Goal: Information Seeking & Learning: Learn about a topic

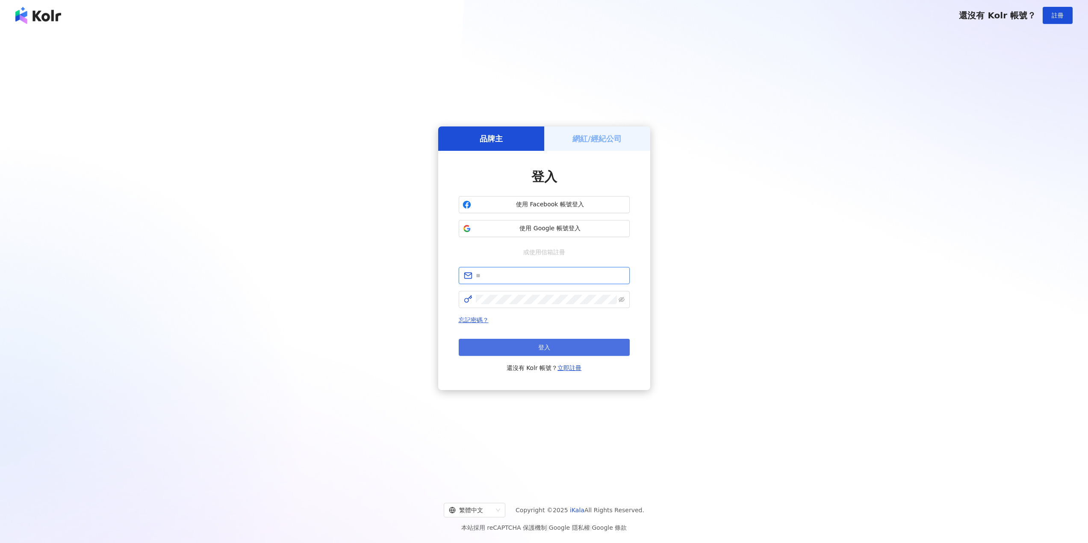
type input "**********"
click at [529, 345] on button "登入" at bounding box center [544, 347] width 171 height 17
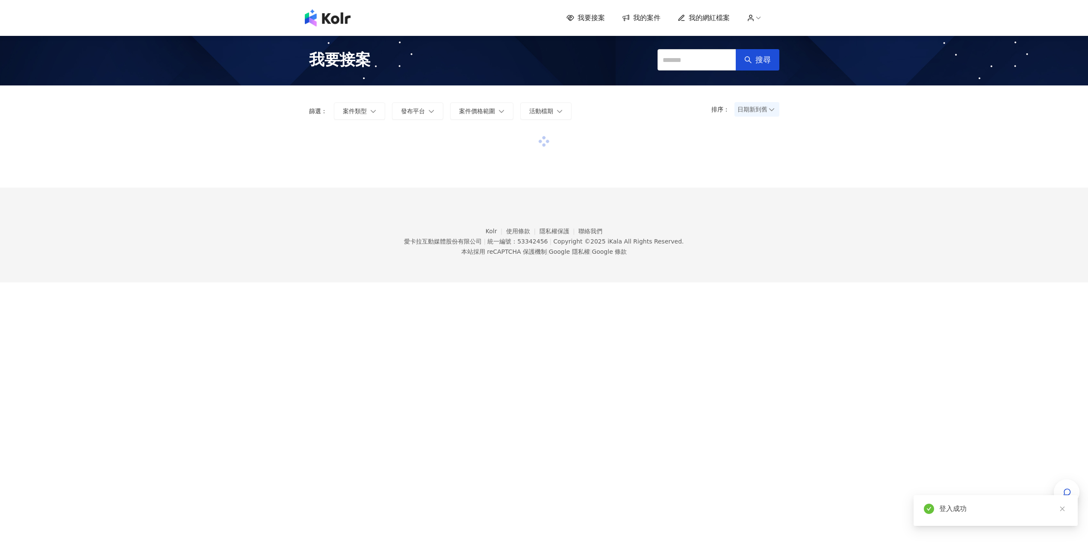
click at [702, 12] on div "我要接案 我的案件 我的網紅檔案" at bounding box center [543, 17] width 487 height 17
click at [702, 16] on span "我的網紅檔案" at bounding box center [708, 17] width 41 height 9
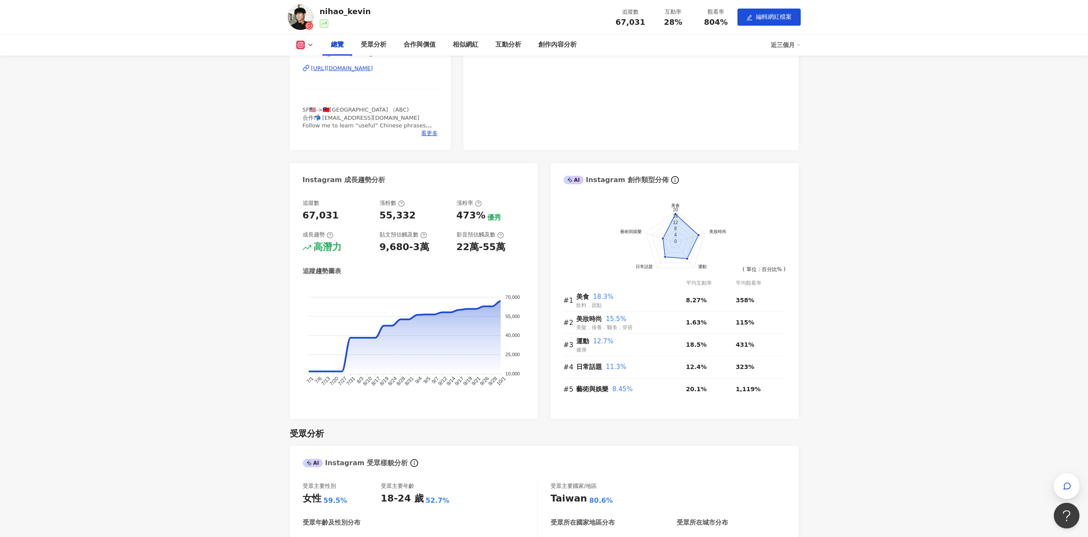
scroll to position [43, 0]
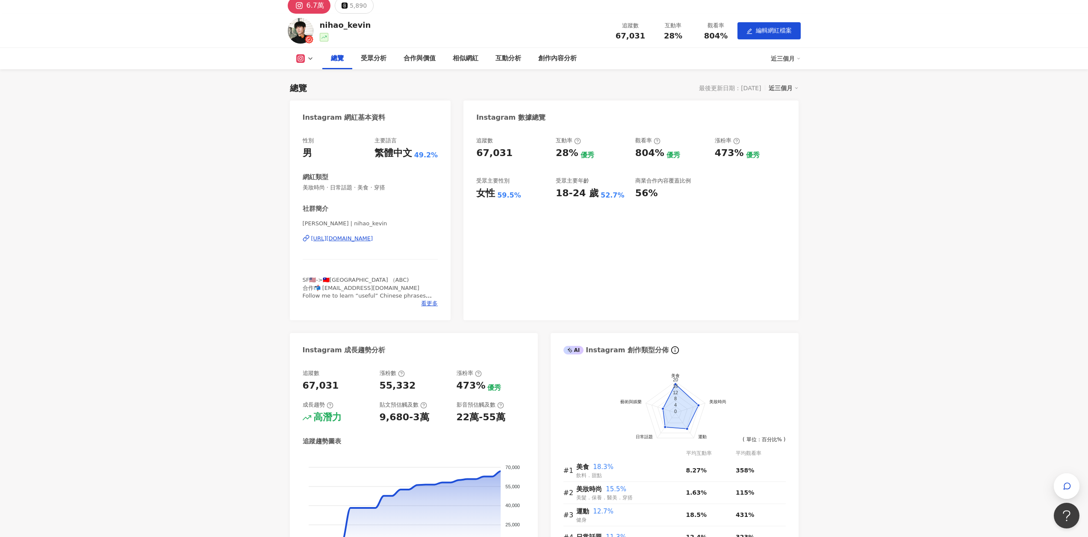
click at [345, 237] on div "[URL][DOMAIN_NAME]" at bounding box center [342, 239] width 62 height 8
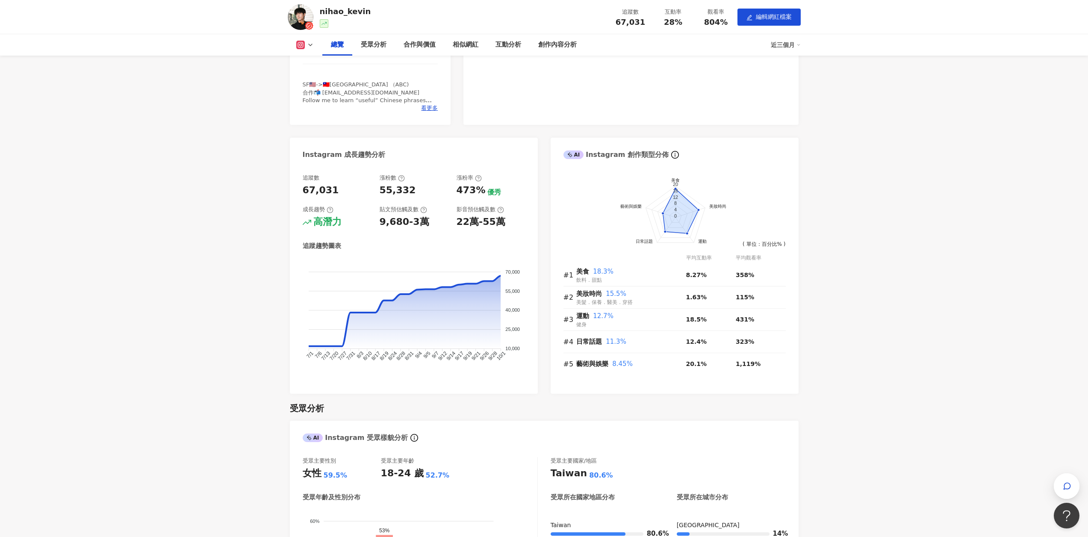
scroll to position [256, 0]
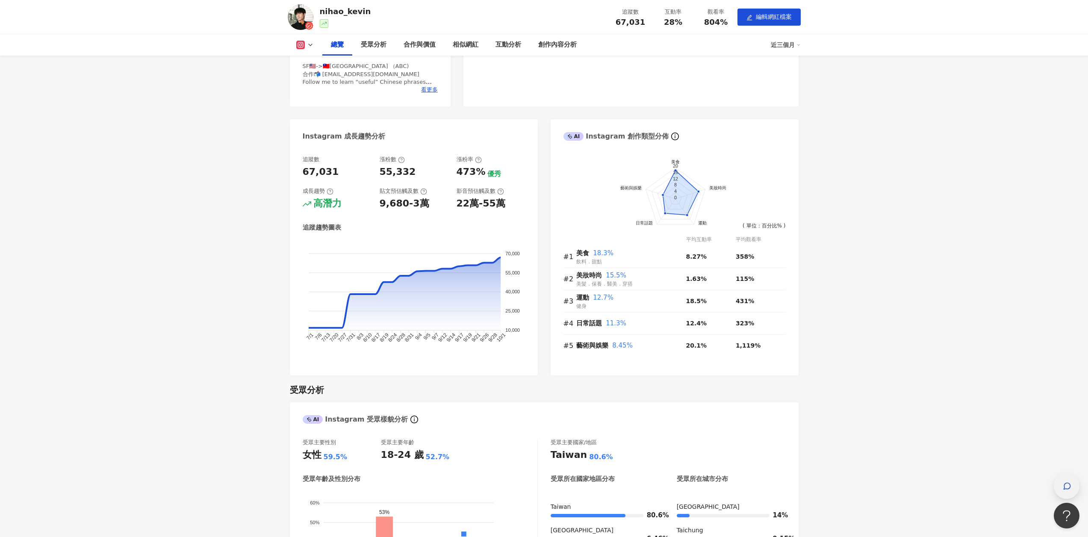
click at [1066, 482] on icon "button" at bounding box center [1066, 486] width 9 height 9
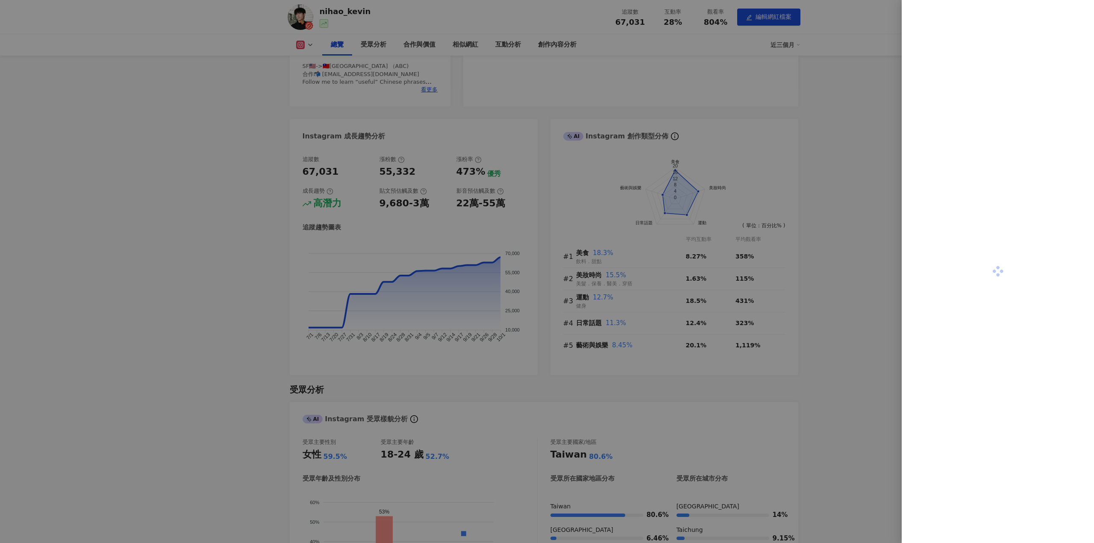
click at [760, 136] on div at bounding box center [547, 271] width 1094 height 543
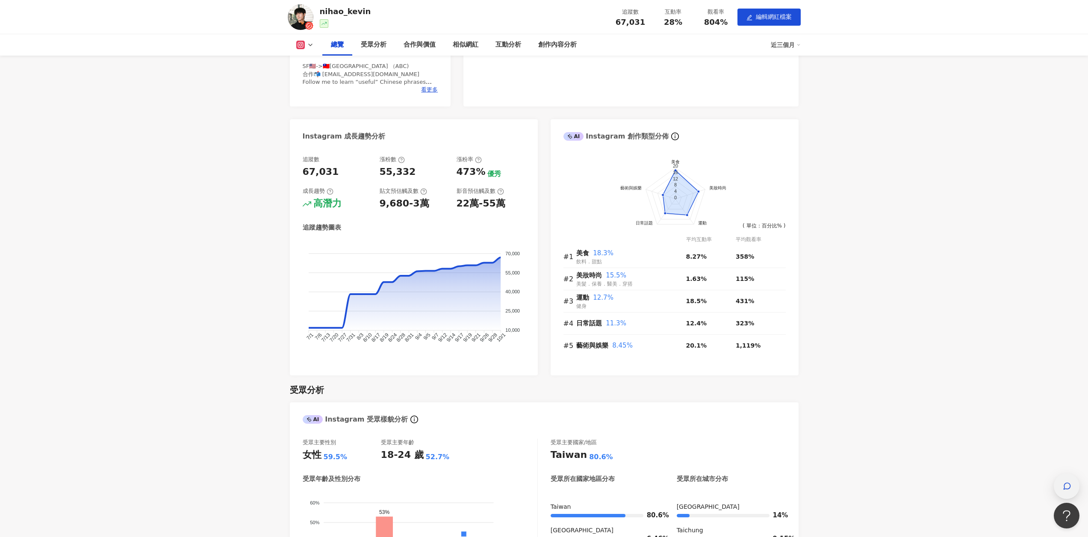
click at [1067, 483] on span "button" at bounding box center [1066, 486] width 9 height 10
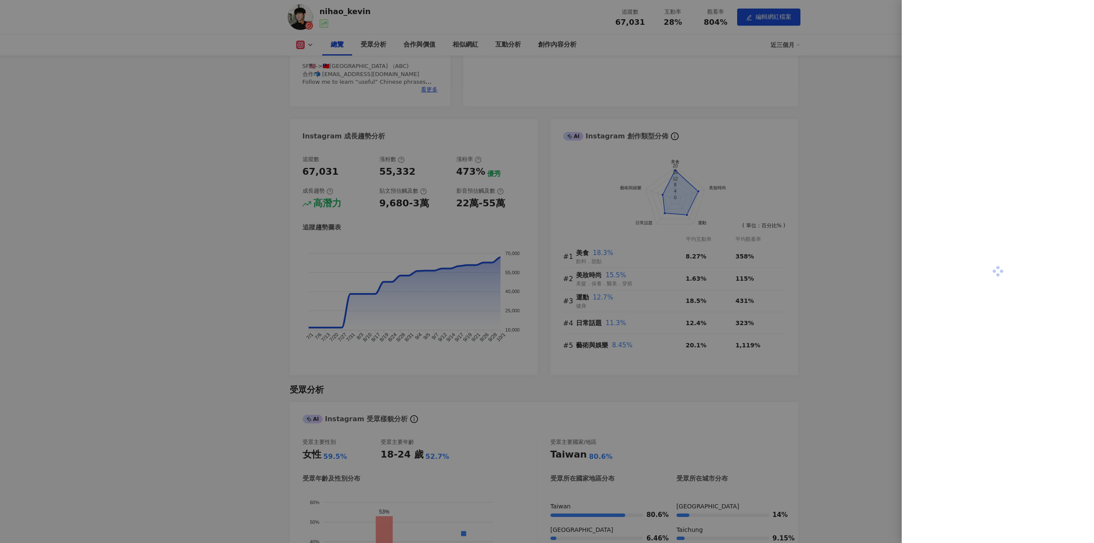
click at [794, 218] on div at bounding box center [547, 271] width 1094 height 543
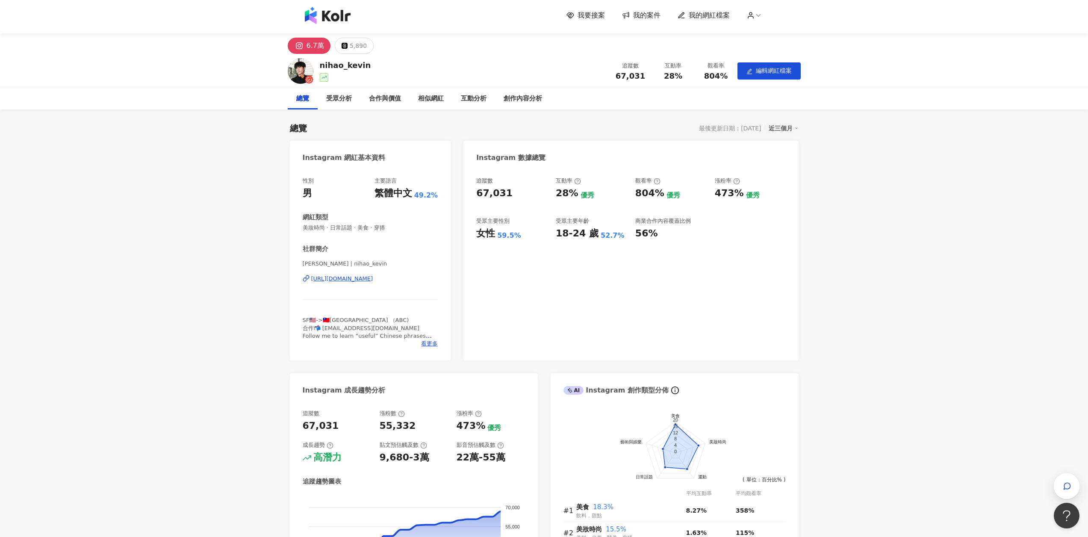
scroll to position [0, 0]
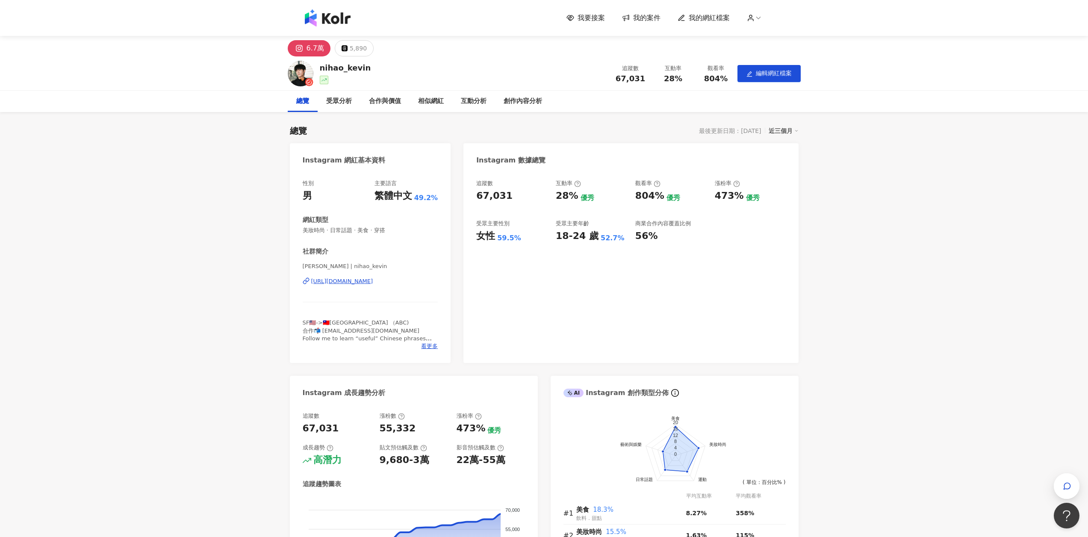
click at [355, 15] on div "我要接案 我的案件 我的網紅檔案" at bounding box center [543, 17] width 487 height 17
click at [348, 17] on img at bounding box center [328, 17] width 46 height 17
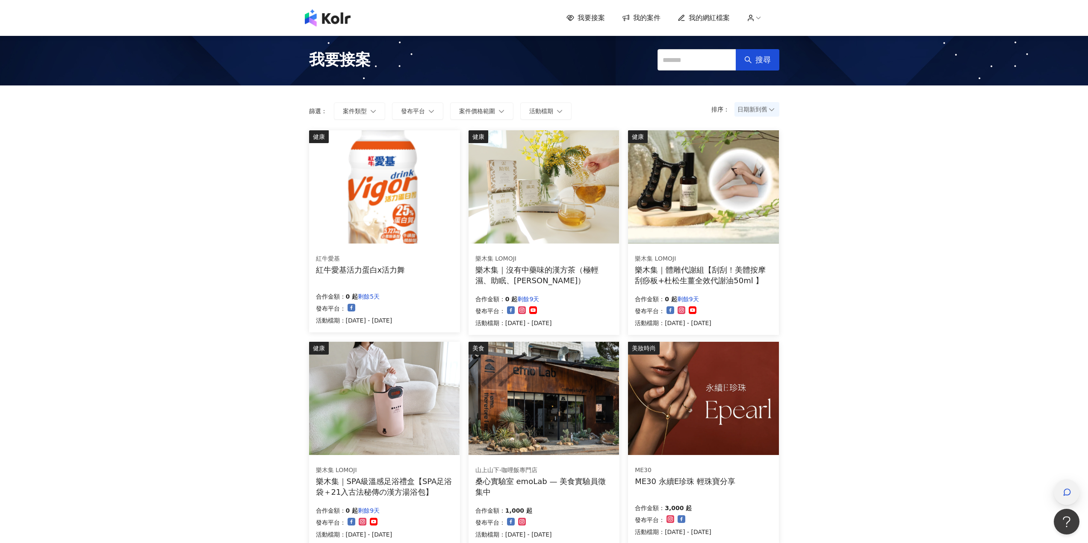
click at [1066, 487] on span "button" at bounding box center [1066, 492] width 9 height 10
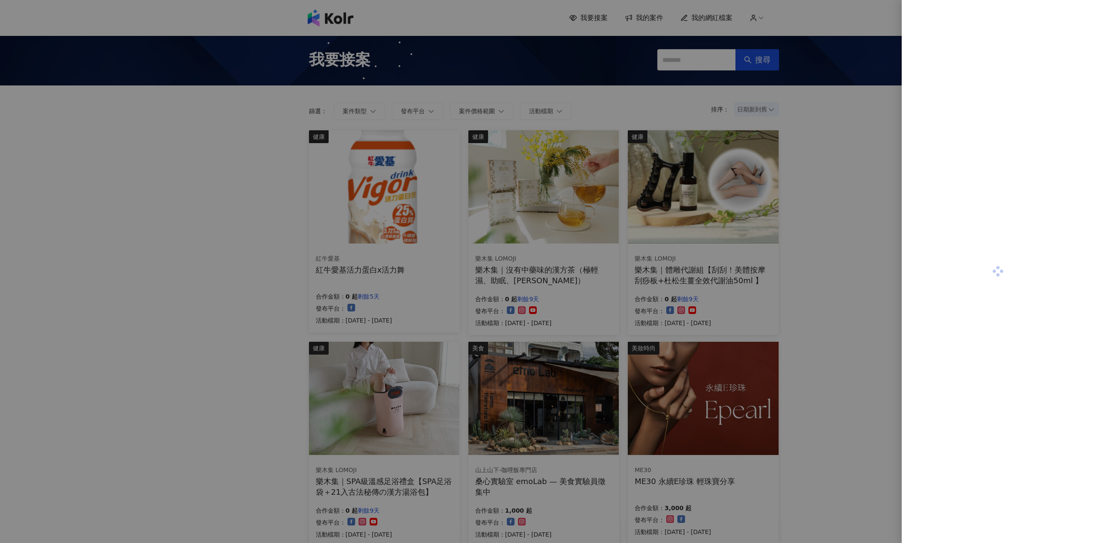
click at [130, 239] on div at bounding box center [547, 271] width 1094 height 543
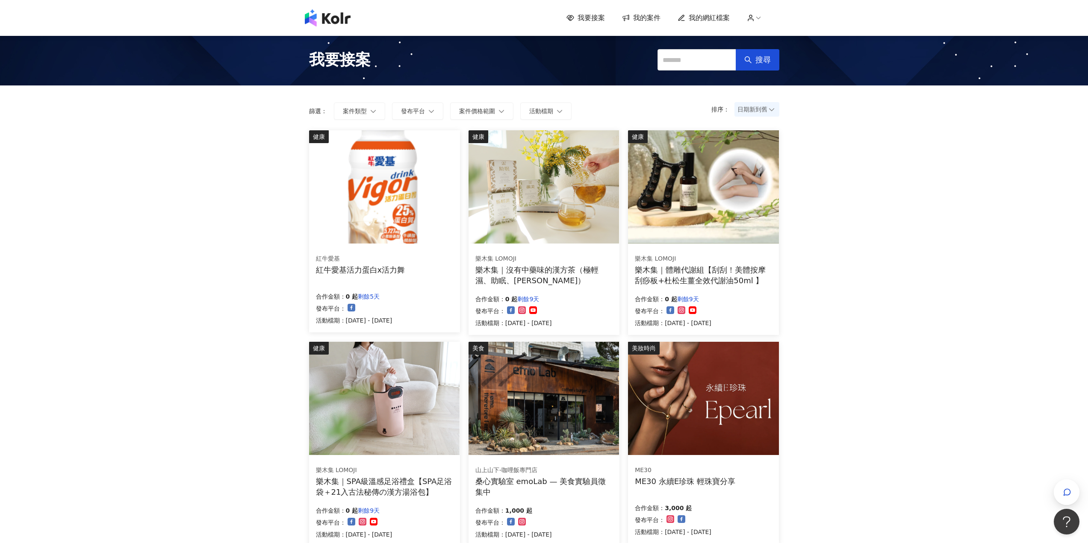
click at [729, 16] on span "我的網紅檔案" at bounding box center [708, 17] width 41 height 9
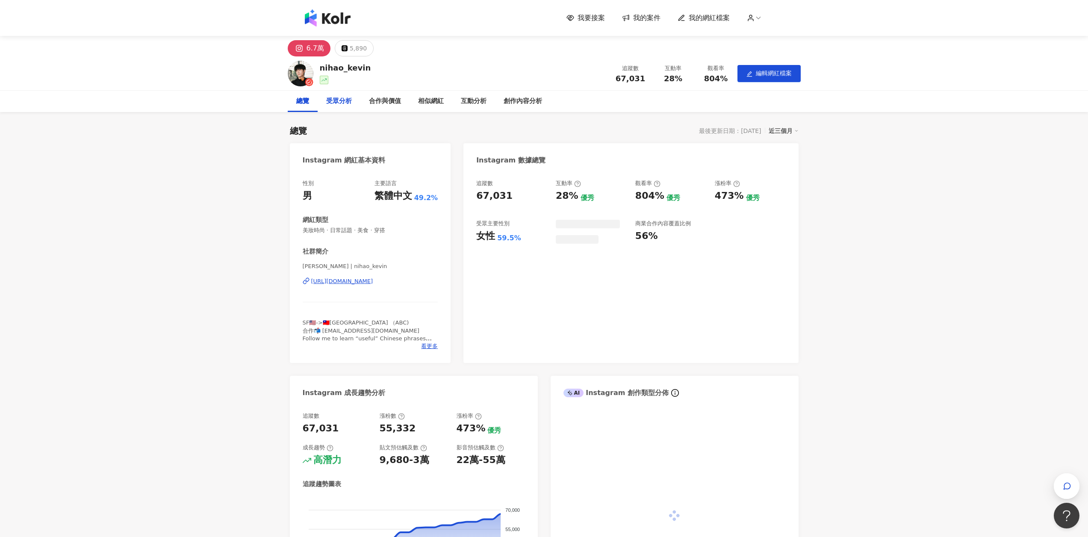
click at [346, 97] on div "受眾分析" at bounding box center [339, 101] width 26 height 10
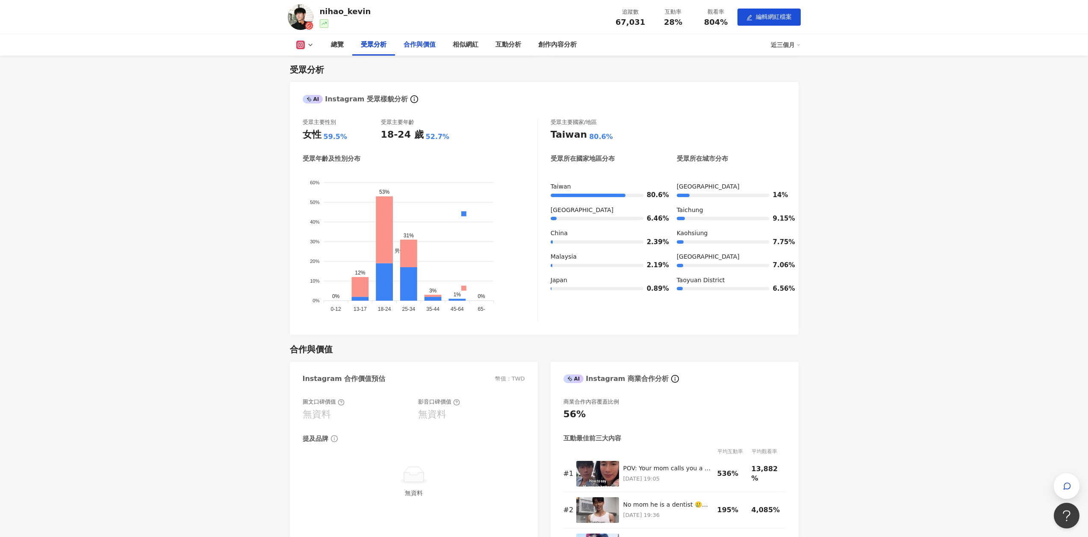
click at [419, 47] on div "合作與價值" at bounding box center [419, 45] width 32 height 10
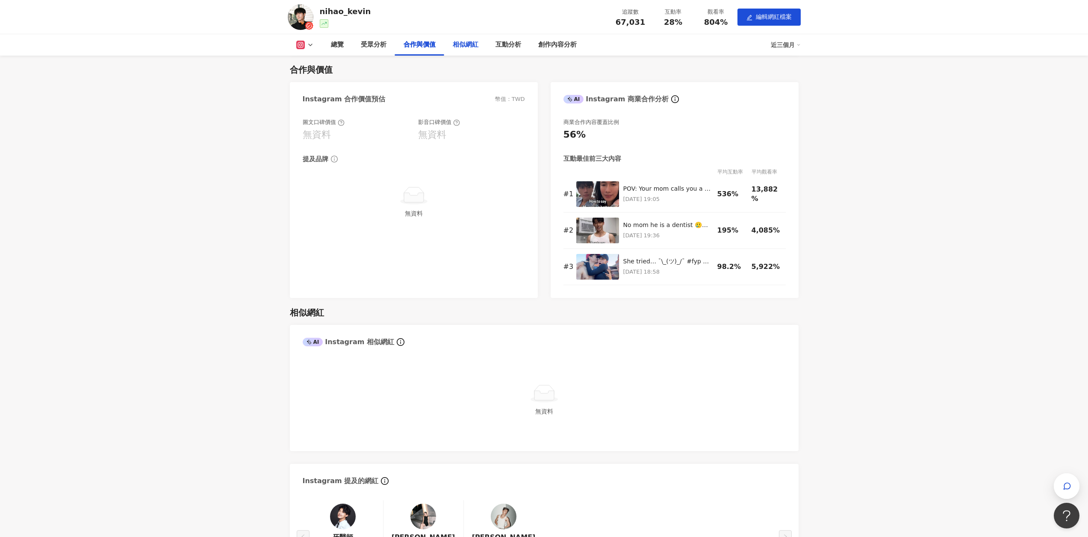
click at [470, 42] on div "相似網紅" at bounding box center [466, 45] width 26 height 10
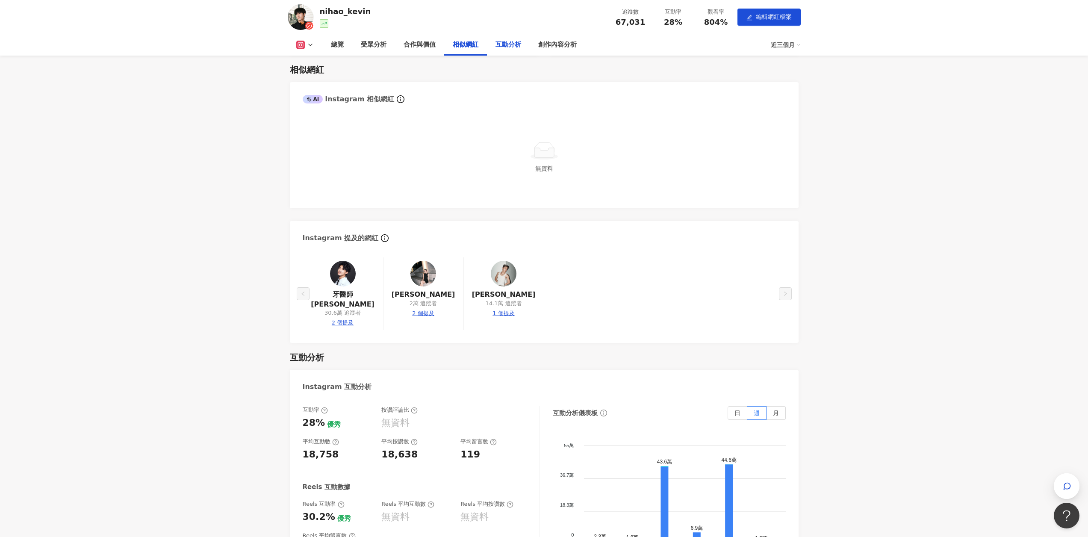
click at [508, 50] on div "互動分析" at bounding box center [508, 44] width 43 height 21
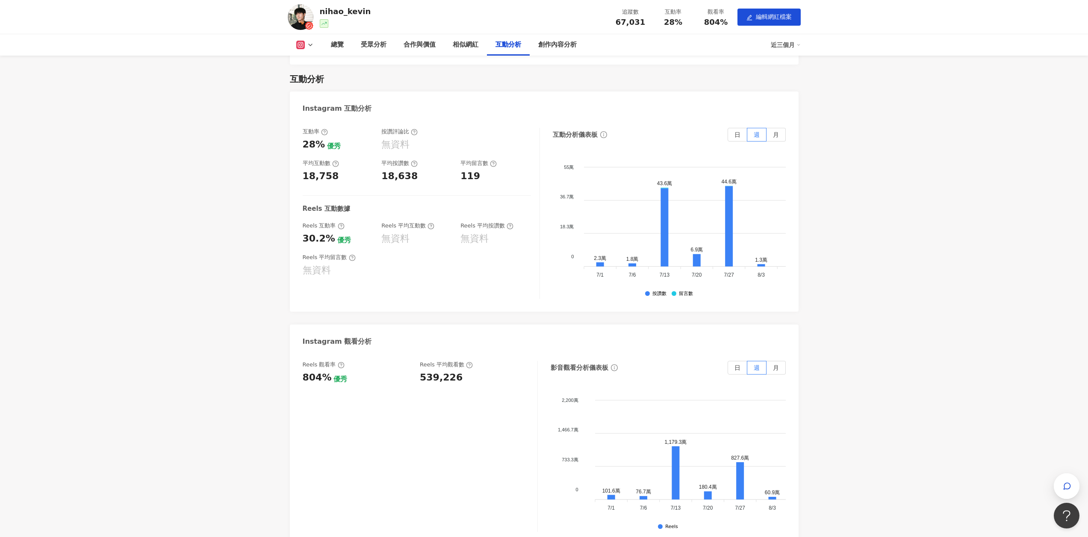
click at [481, 65] on div "互動分析 Instagram 互動分析 互動率 28% 優秀 按讚評論比 無資料 平均互動數 18,758 平均按讚數 18,638 平均留言數 119 Re…" at bounding box center [544, 439] width 509 height 749
click at [472, 47] on div "相似網紅" at bounding box center [466, 45] width 26 height 10
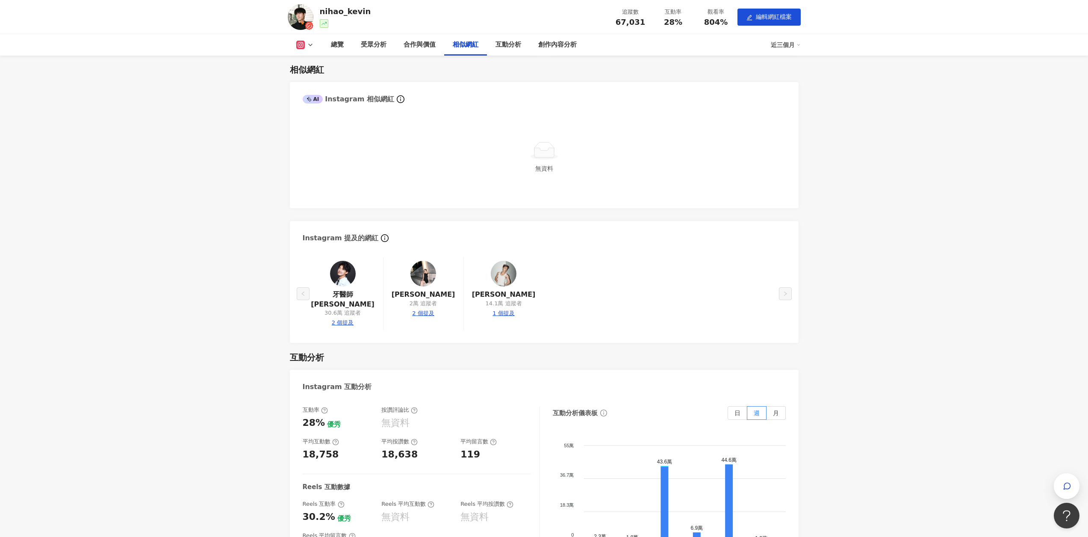
click at [326, 282] on div "牙醫師炫晨 30.6萬 追蹤者 2 個提及" at bounding box center [343, 293] width 80 height 73
click at [338, 273] on img at bounding box center [343, 274] width 26 height 26
click at [509, 280] on img at bounding box center [504, 274] width 26 height 26
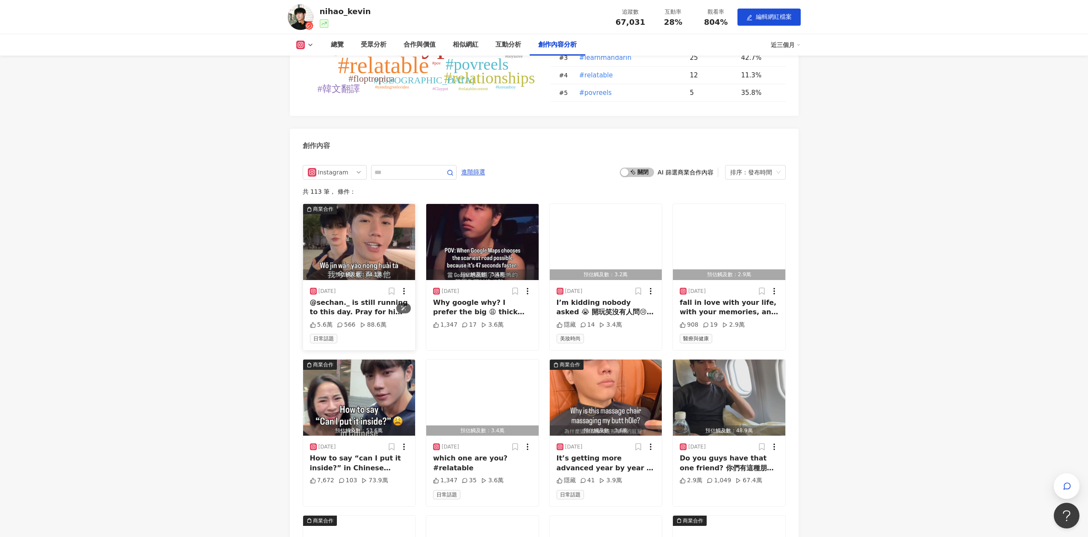
scroll to position [2252, 0]
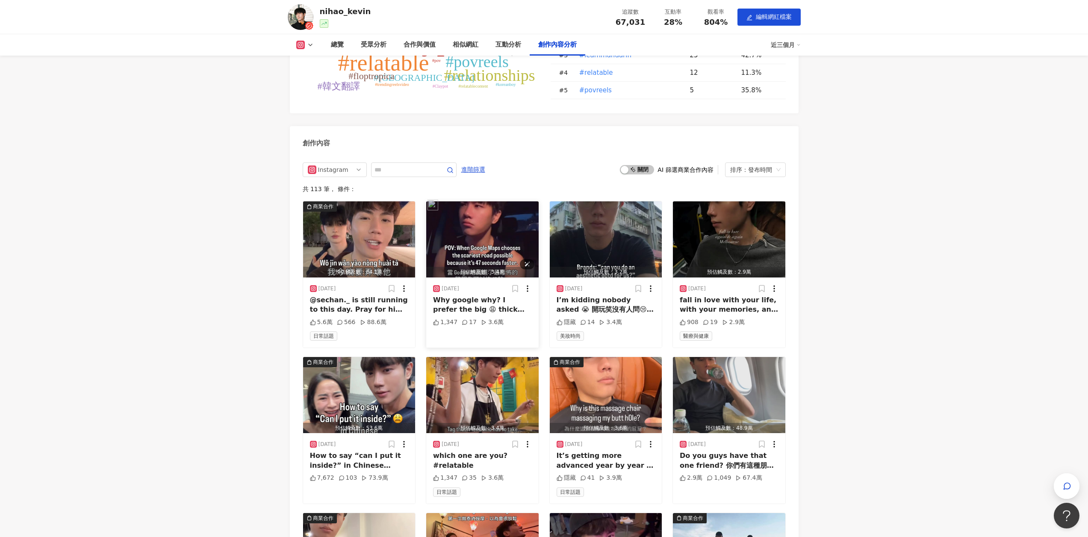
click at [495, 244] on img "button" at bounding box center [482, 239] width 112 height 76
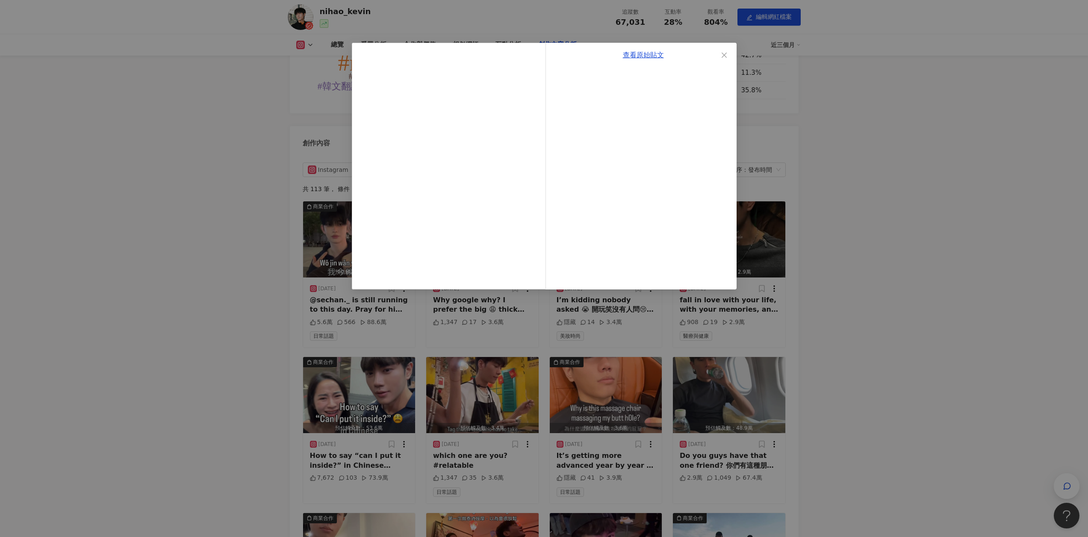
click at [945, 195] on div "查看原始貼文" at bounding box center [544, 268] width 1088 height 537
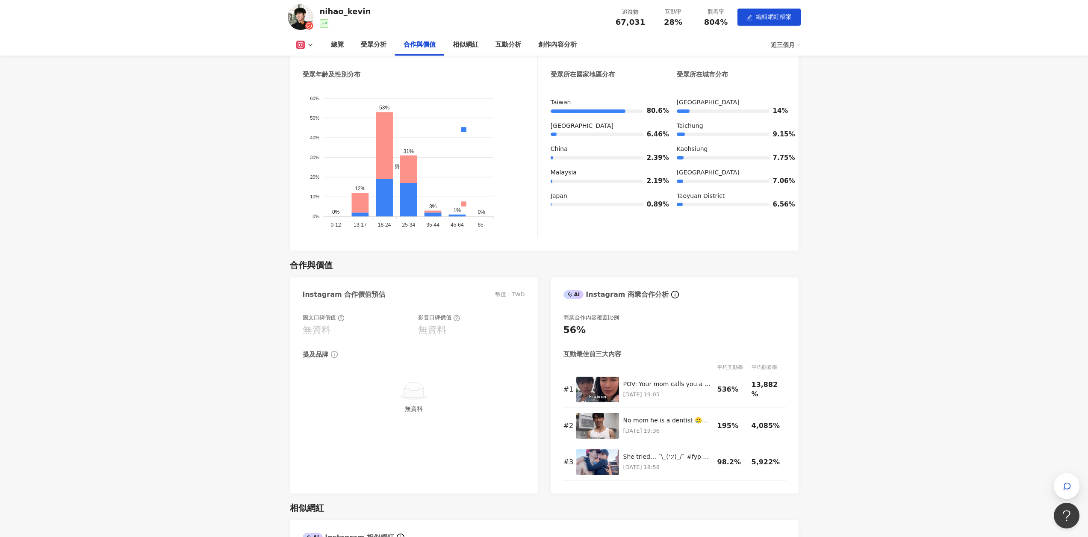
scroll to position [0, 6]
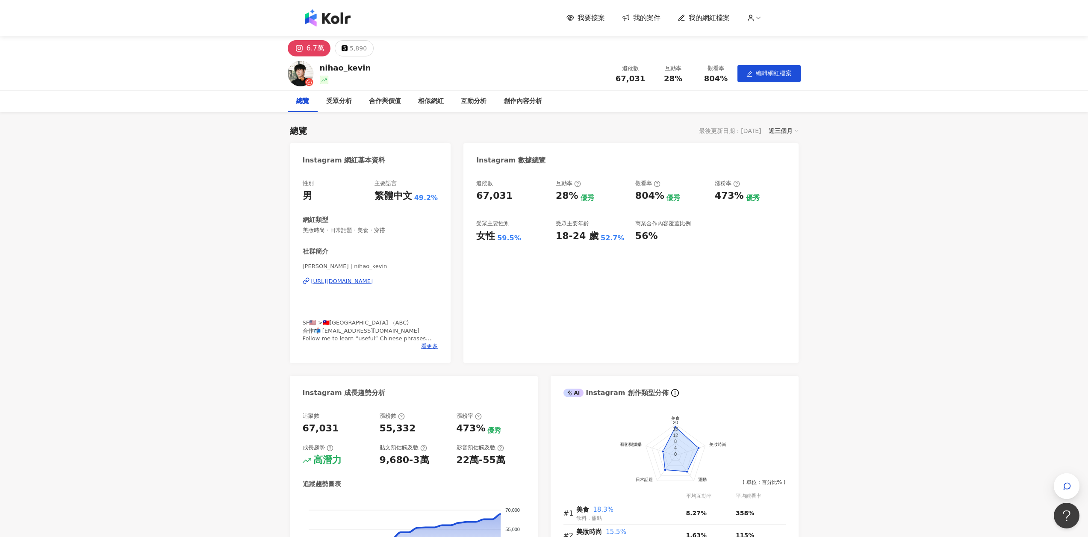
drag, startPoint x: 889, startPoint y: 318, endPoint x: 912, endPoint y: 144, distance: 175.4
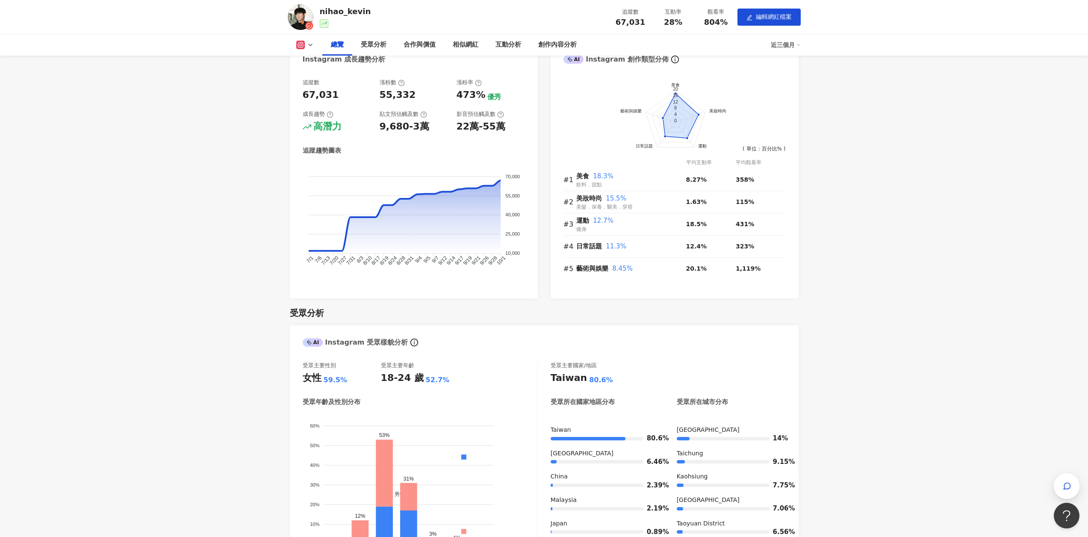
scroll to position [470, 6]
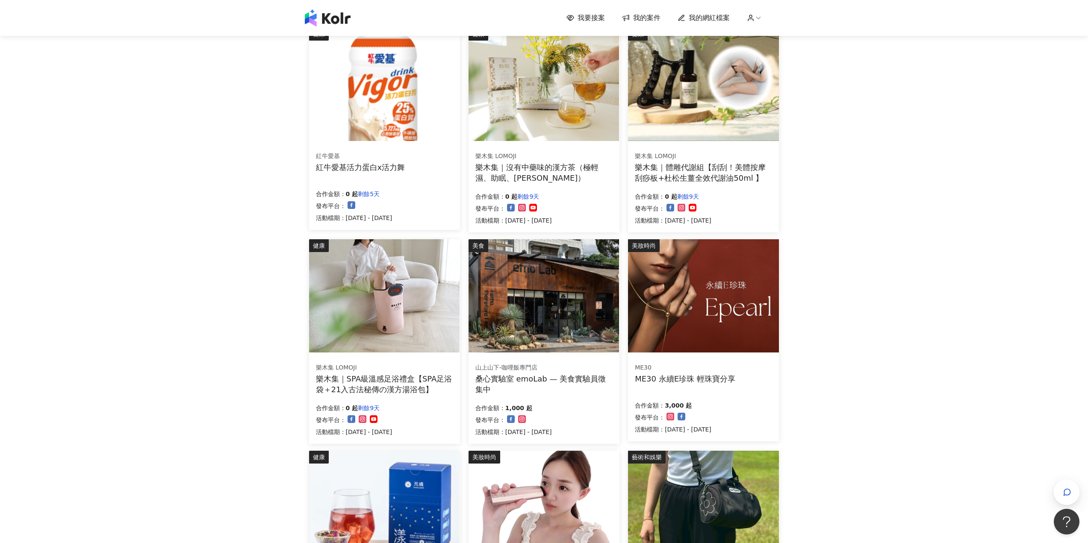
scroll to position [342, 0]
